Goal: Task Accomplishment & Management: Manage account settings

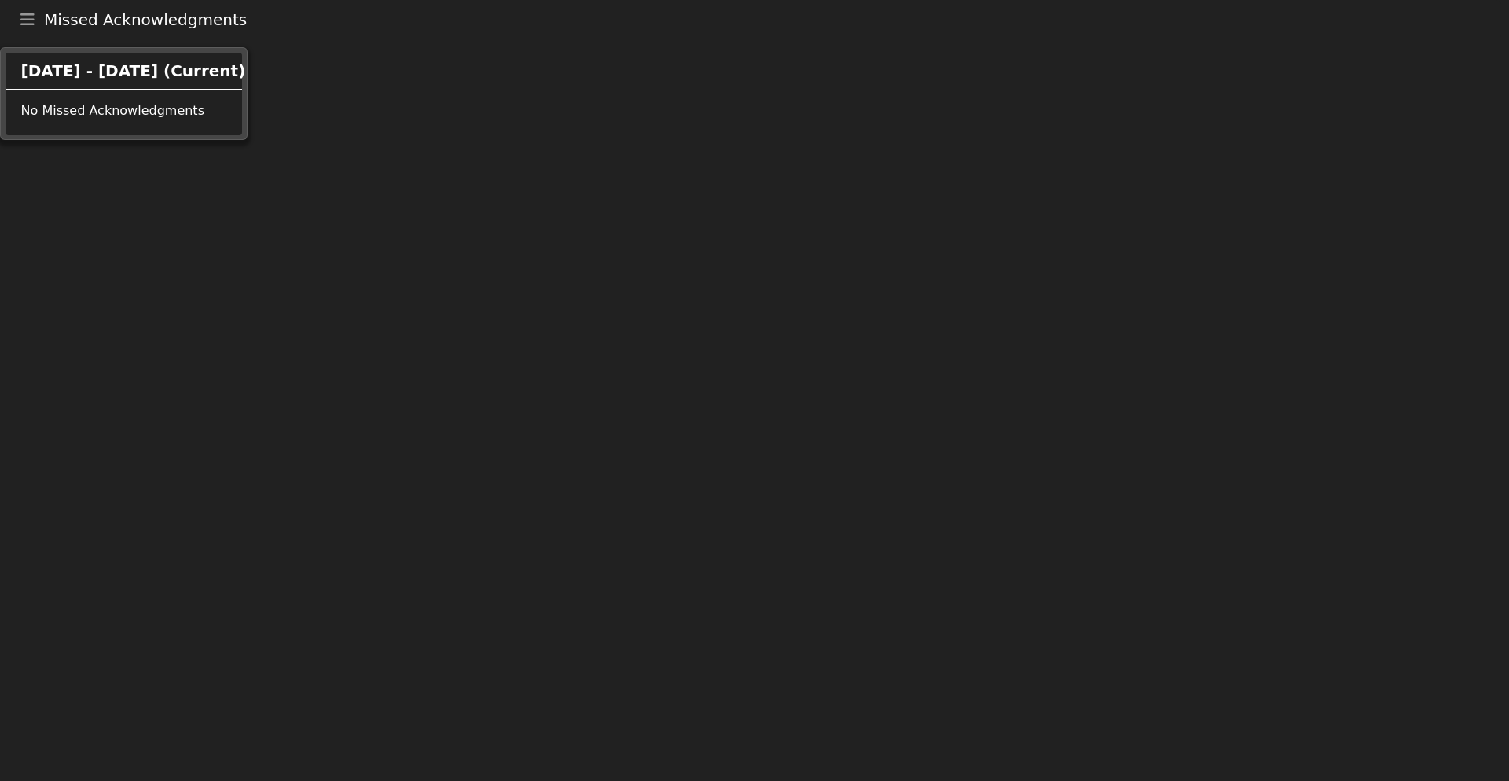
click at [28, 25] on icon "Toggle navigation" at bounding box center [27, 20] width 14 height 16
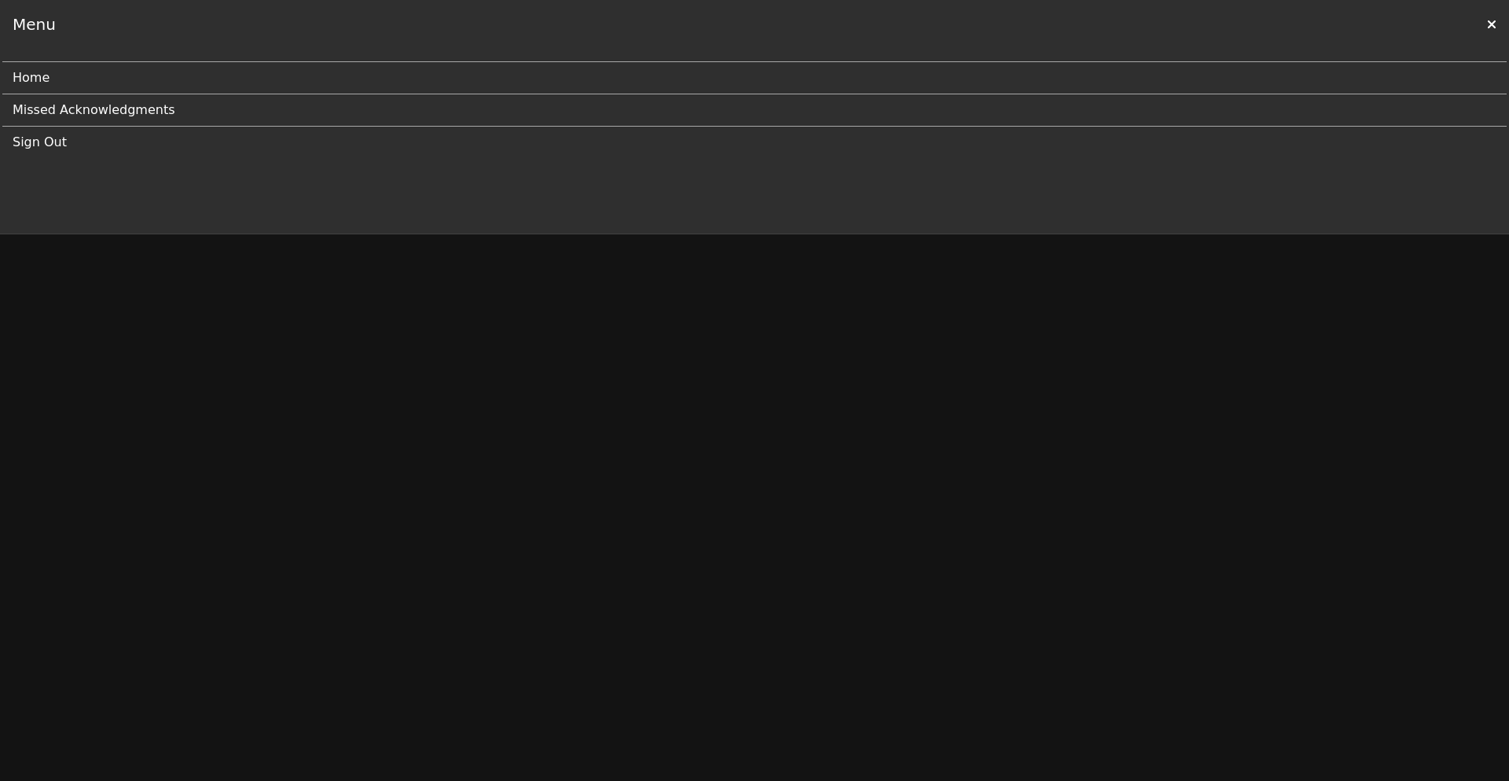
click at [1493, 24] on icon at bounding box center [1491, 24] width 9 height 13
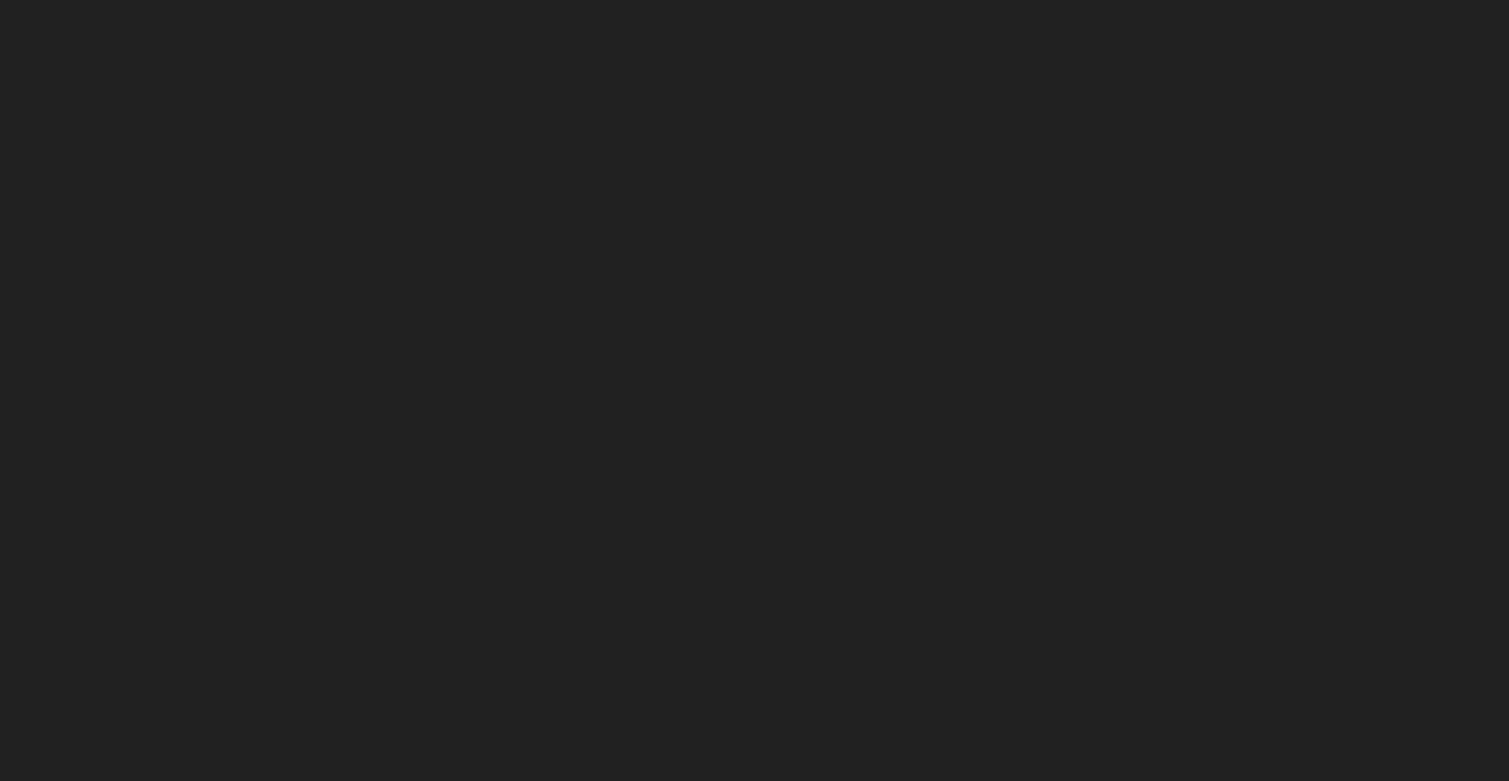
click at [28, 0] on html at bounding box center [754, 0] width 1509 height 0
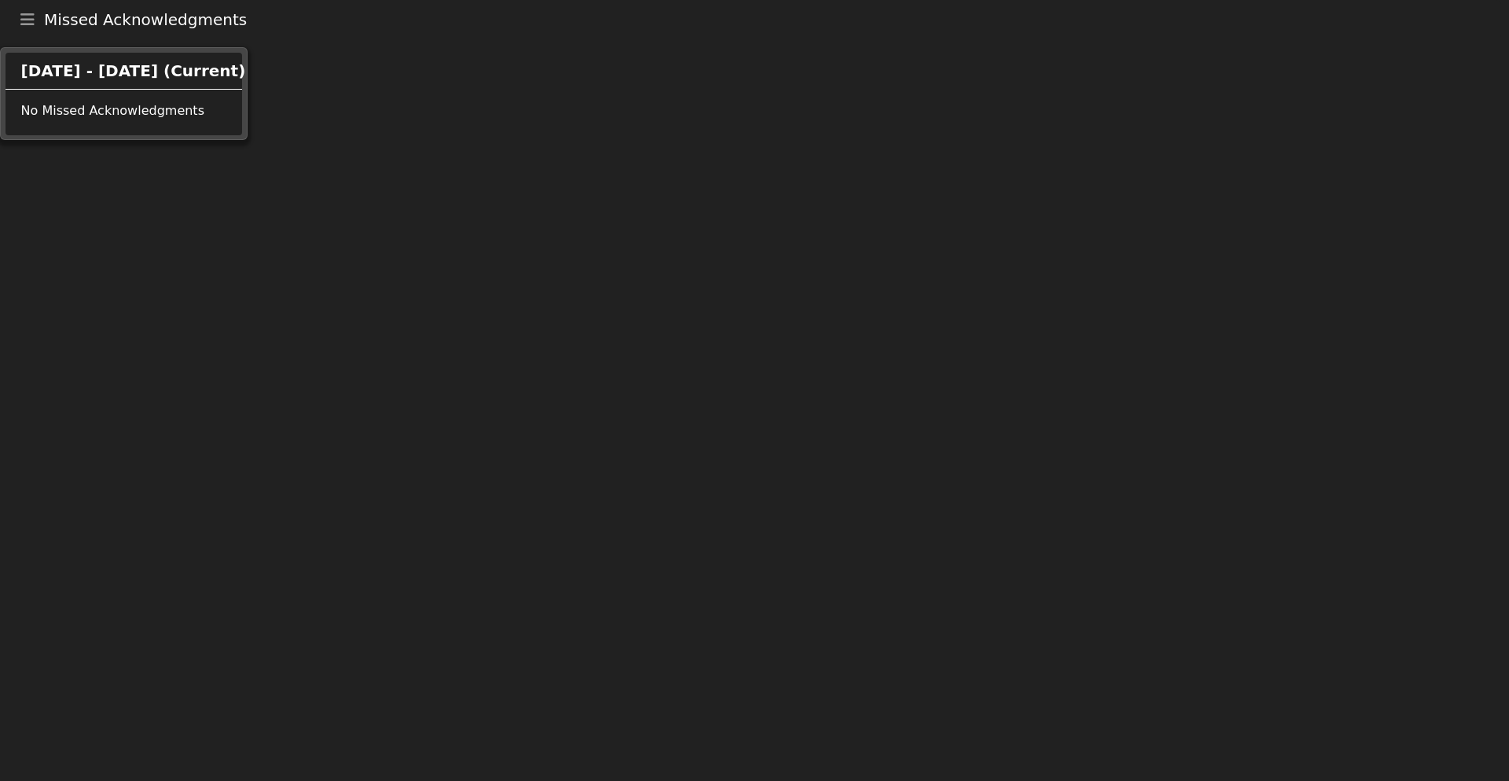
click at [34, 17] on icon "Toggle navigation" at bounding box center [27, 20] width 14 height 16
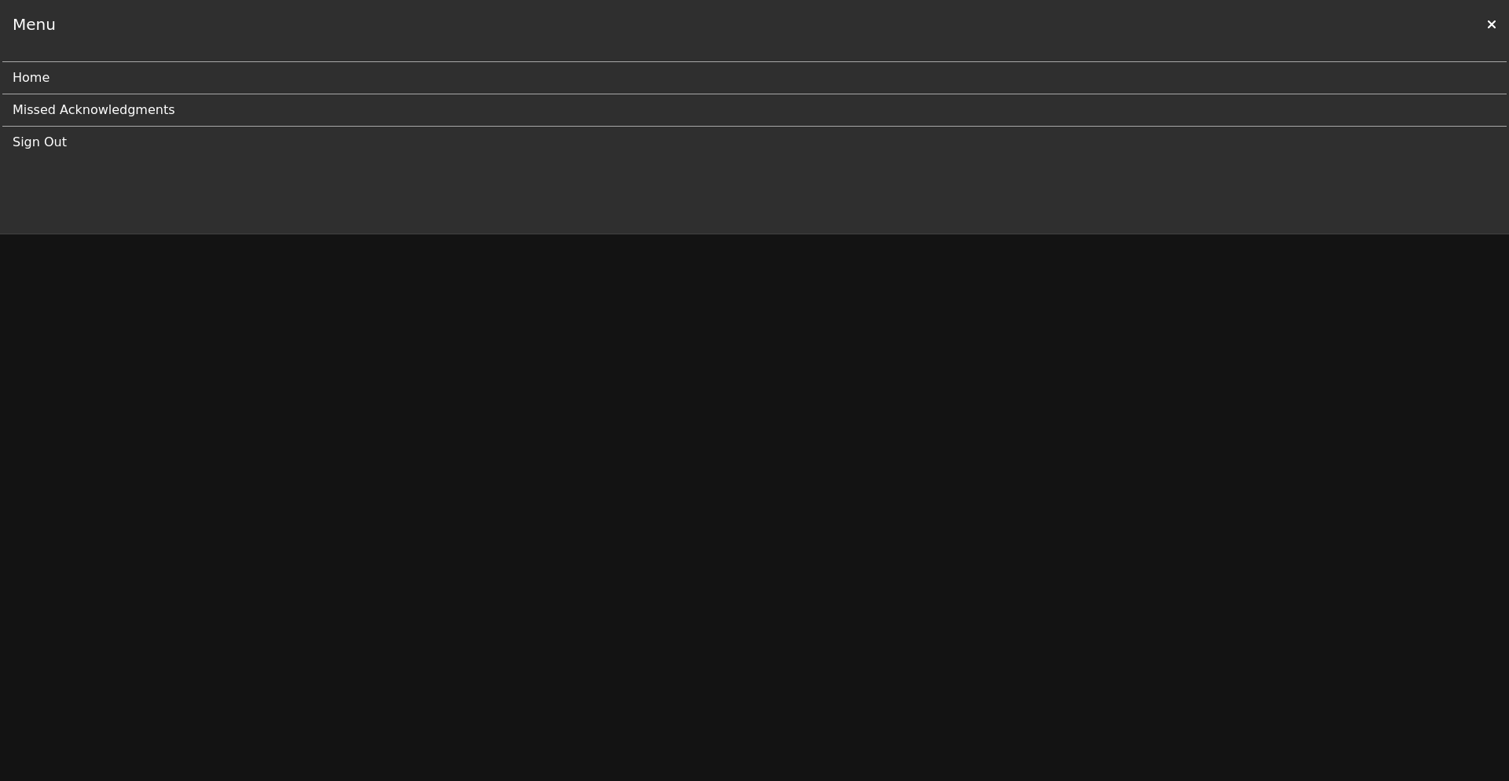
click at [49, 141] on link "Sign Out" at bounding box center [749, 142] width 1472 height 31
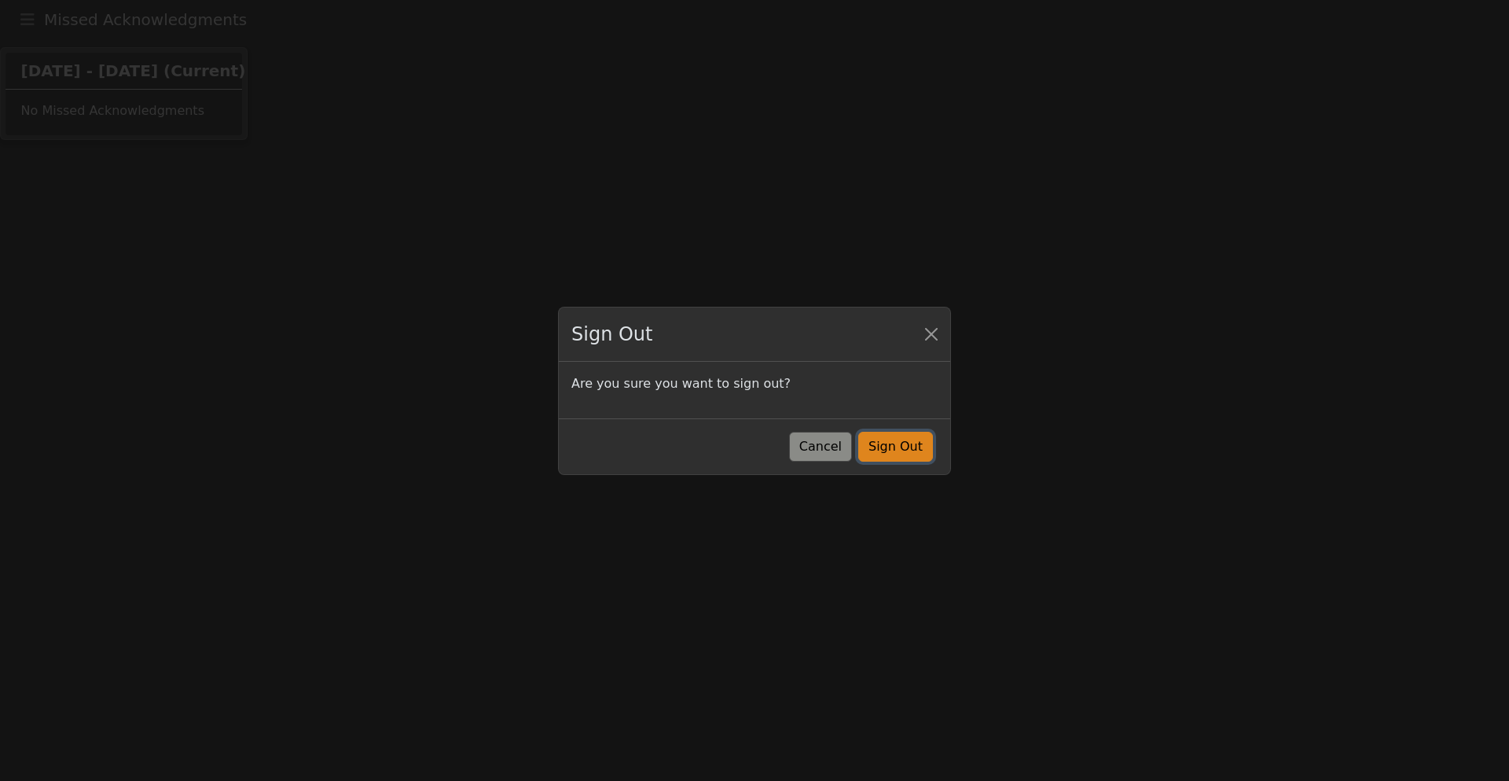
click at [902, 447] on button "Sign Out" at bounding box center [895, 447] width 75 height 30
